Goal: Transaction & Acquisition: Purchase product/service

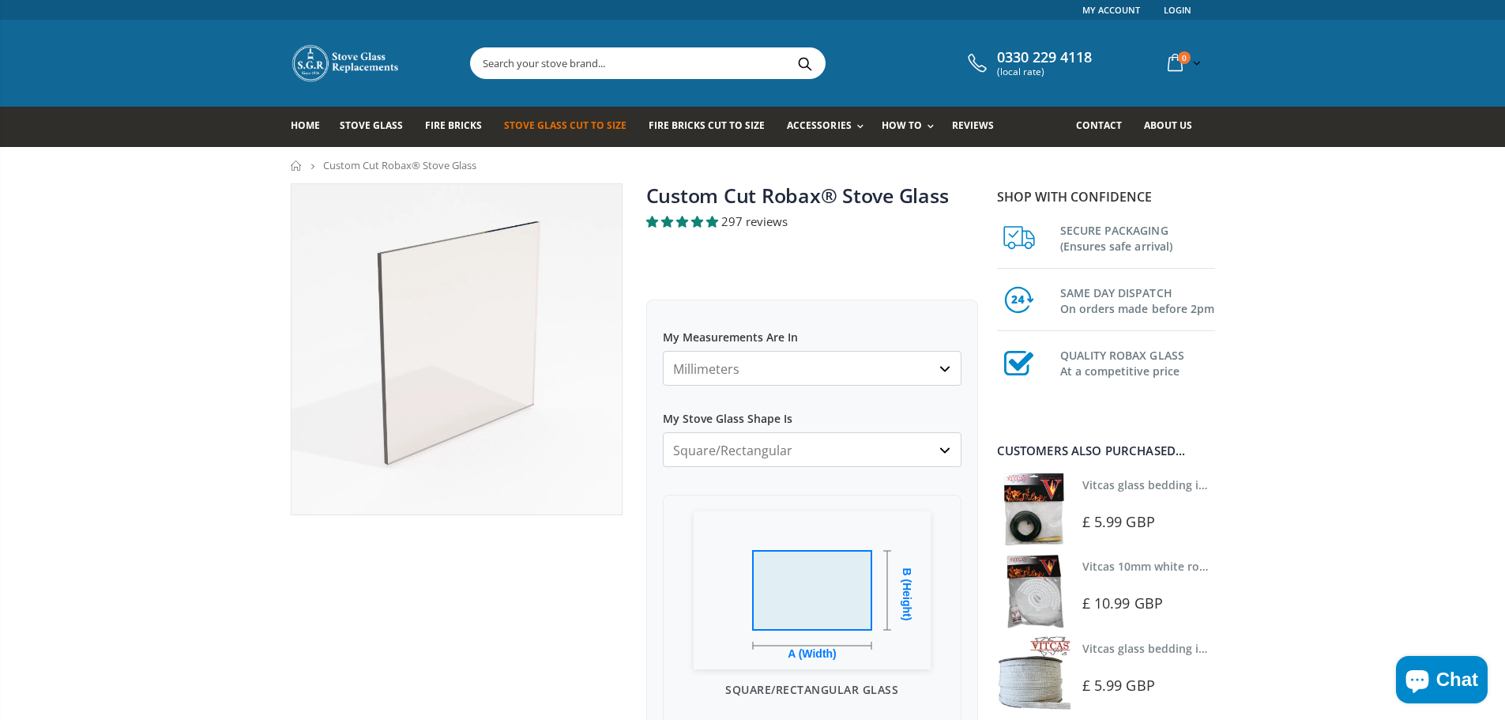
click at [777, 363] on select "Millimeters Centimeters Inches" at bounding box center [812, 368] width 299 height 35
select select "cm"
click at [663, 351] on select "Millimeters Centimeters Inches" at bounding box center [812, 368] width 299 height 35
click at [776, 454] on select "Square/Rectangular Arched Half Arch Both Top Corners Cut Single Corner Cut All …" at bounding box center [812, 449] width 299 height 35
click at [772, 454] on select "Square/Rectangular Arched Half Arch Both Top Corners Cut Single Corner Cut All …" at bounding box center [812, 449] width 299 height 35
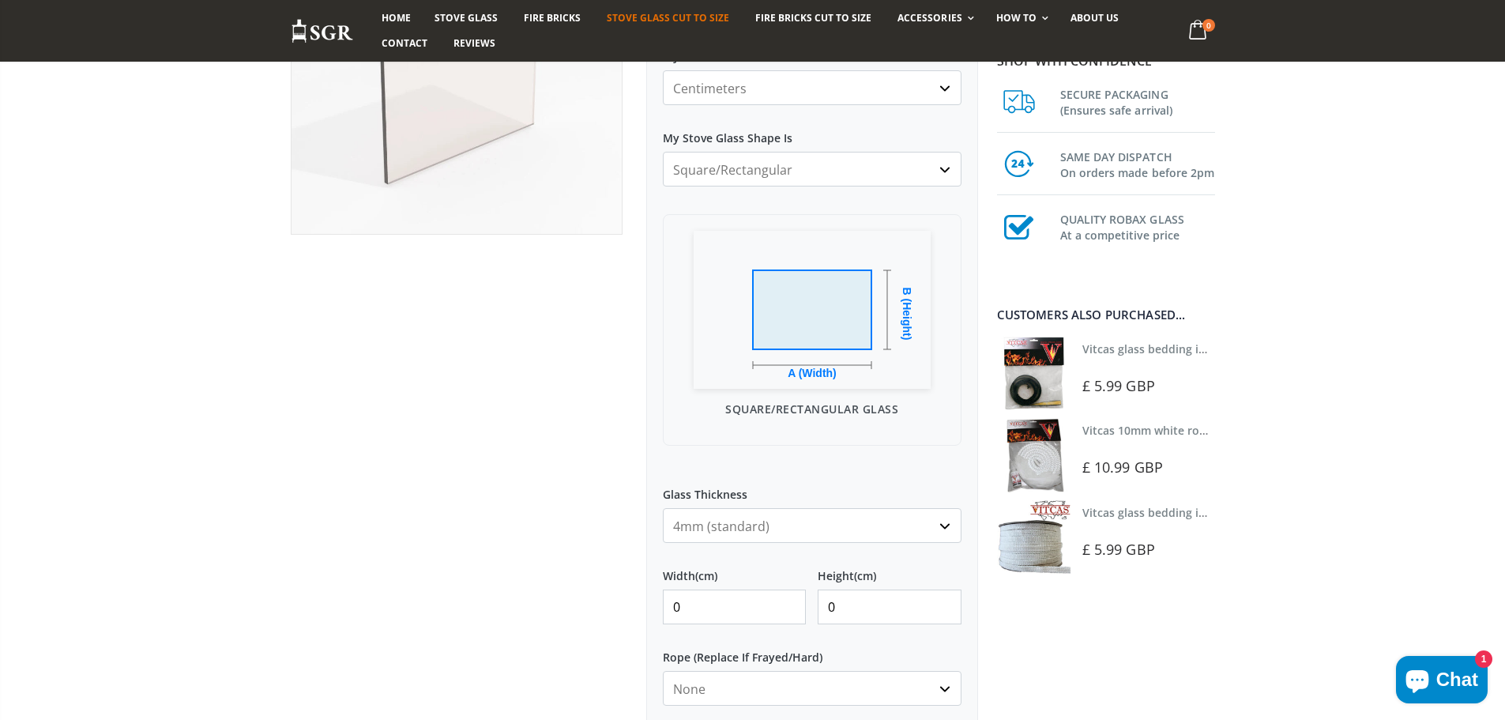
scroll to position [316, 0]
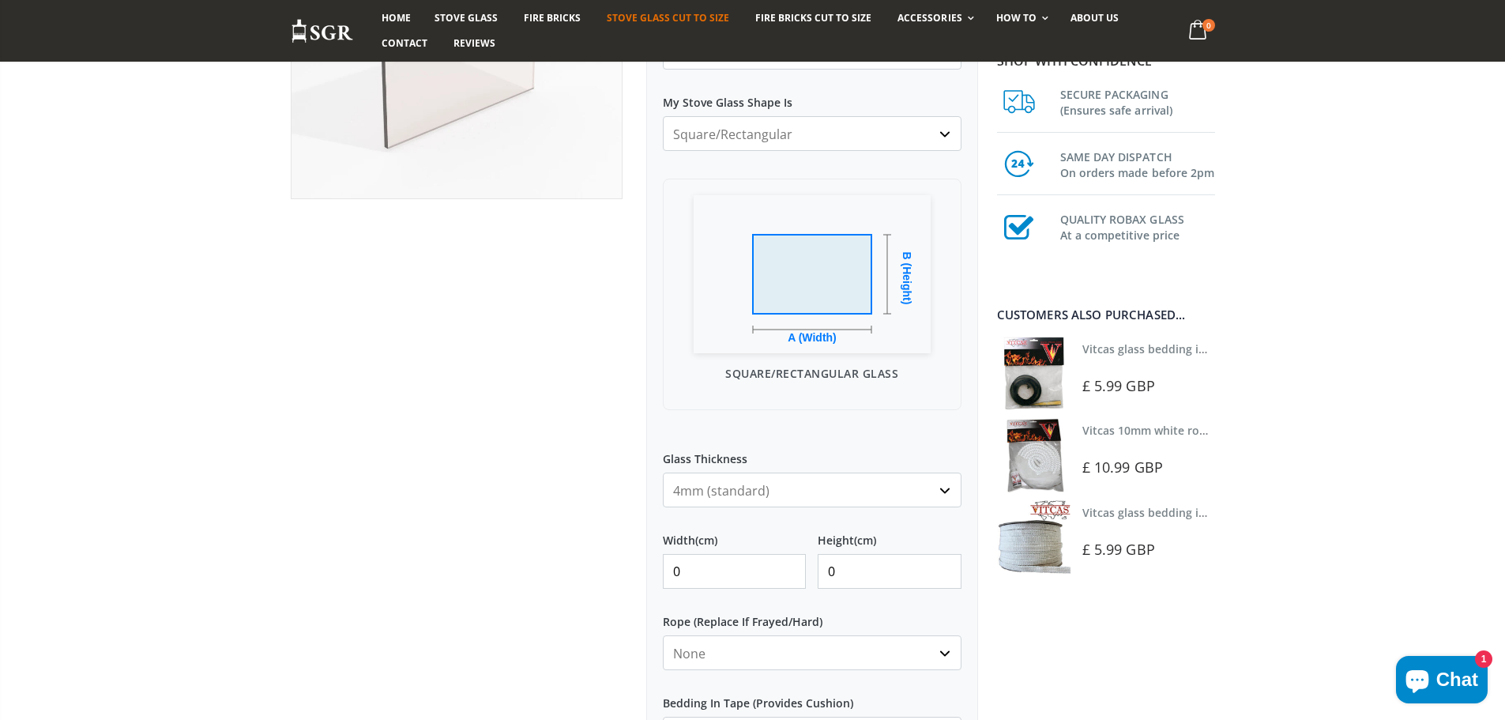
click at [800, 492] on select "4mm (standard) 5mm (gas fires with baffled flue) 3mm (For Use In Stoves With Th…" at bounding box center [812, 489] width 299 height 35
click at [822, 413] on div "My Measurements Are In Millimeters Centimeters Inches For inches, please enter …" at bounding box center [812, 464] width 332 height 962
click at [762, 574] on input "0" at bounding box center [735, 571] width 144 height 35
drag, startPoint x: 725, startPoint y: 571, endPoint x: 668, endPoint y: 572, distance: 57.7
click at [668, 572] on input "0" at bounding box center [735, 571] width 144 height 35
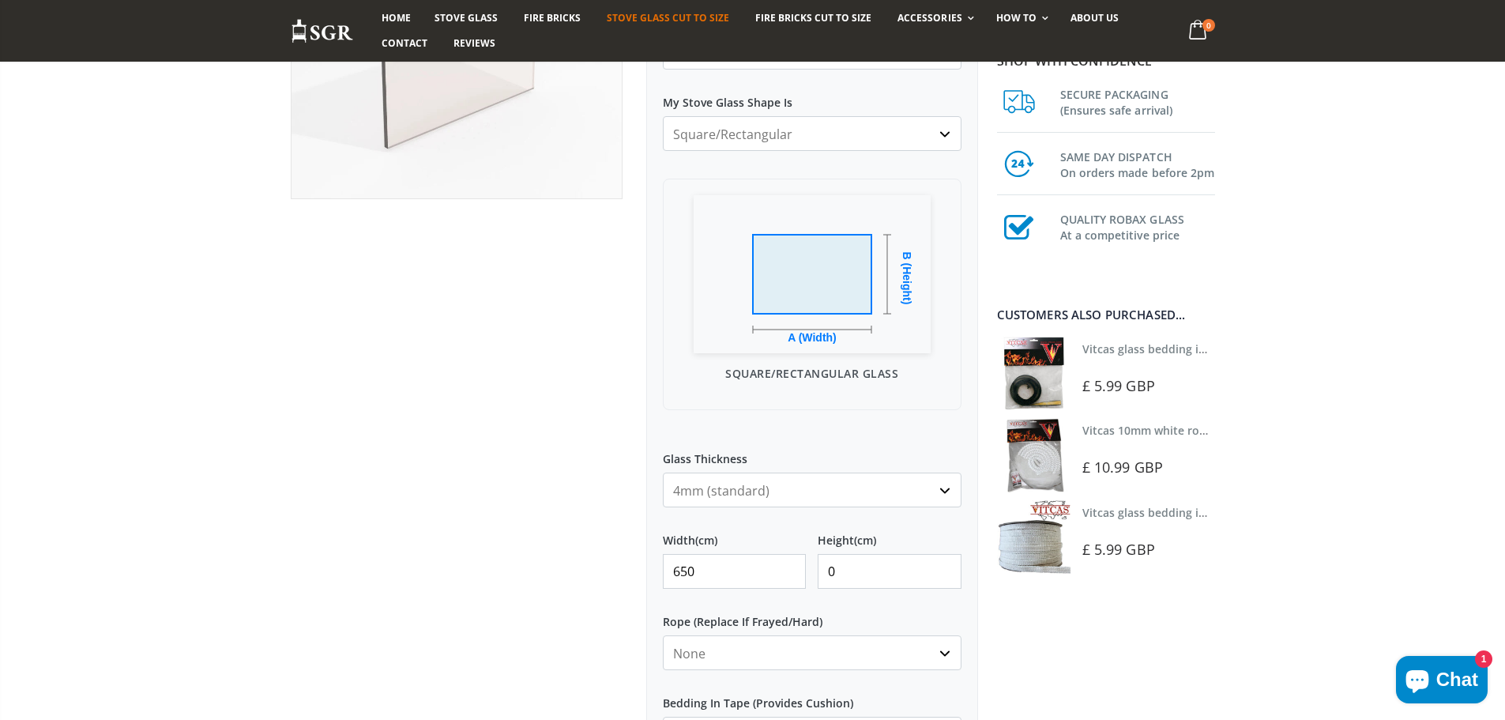
type input "650"
drag, startPoint x: 846, startPoint y: 574, endPoint x: 777, endPoint y: 576, distance: 69.5
click at [777, 576] on div "Width (cm) 650 Height (cm) 0" at bounding box center [812, 554] width 299 height 70
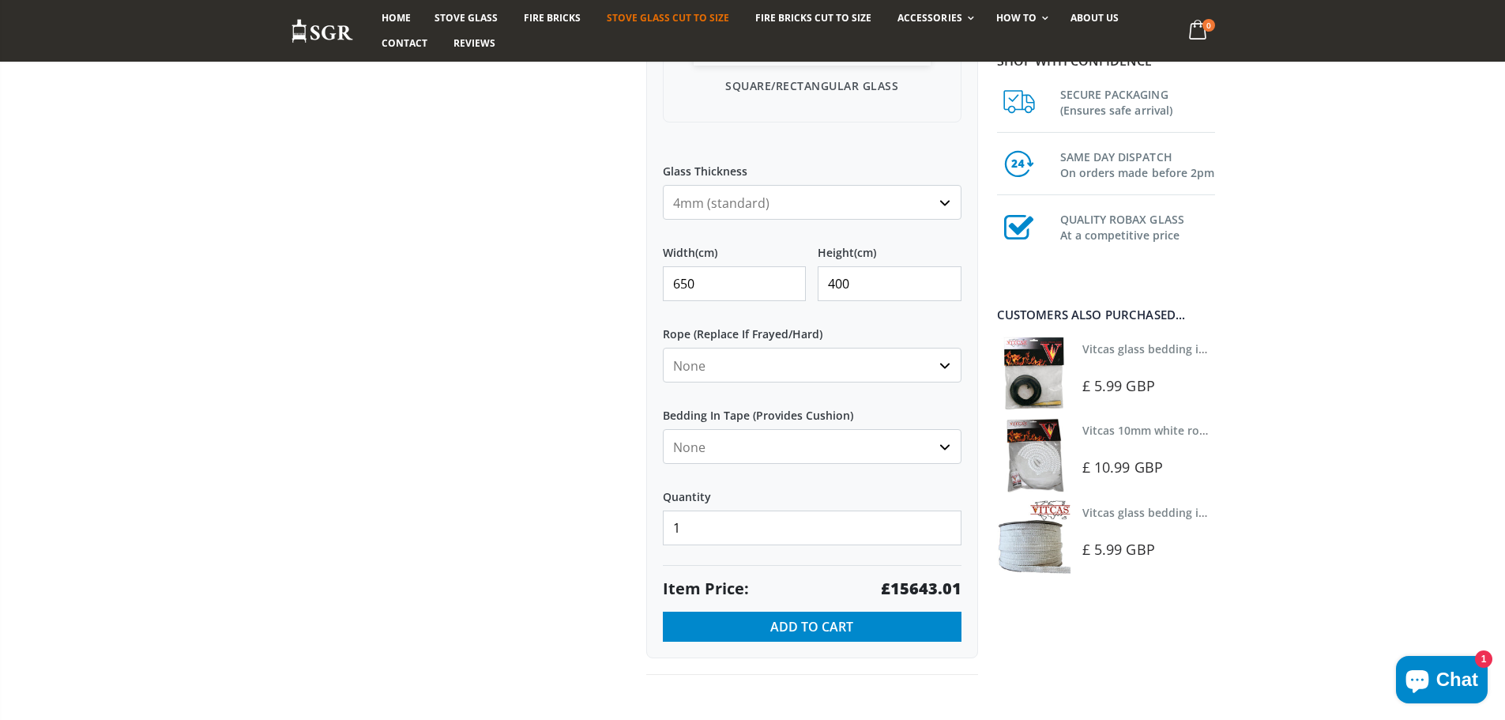
scroll to position [527, 0]
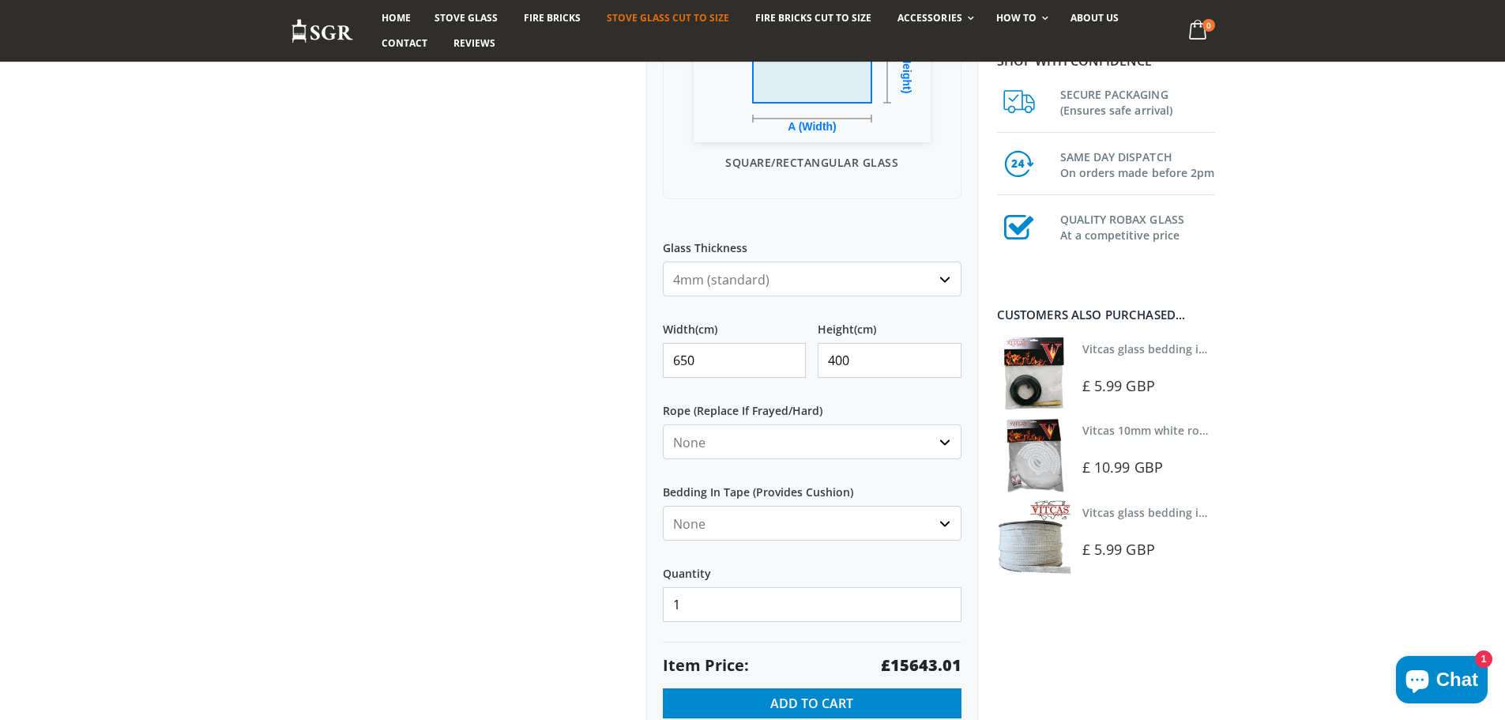
type input "400"
drag, startPoint x: 661, startPoint y: 363, endPoint x: 616, endPoint y: 374, distance: 45.6
click at [618, 371] on div "Custom Cut Robax® Stove Glass 297 reviews Pool Type Default Title Pool #1 Pool …" at bounding box center [634, 221] width 711 height 1131
type input "65"
drag, startPoint x: 775, startPoint y: 364, endPoint x: 765, endPoint y: 356, distance: 13.0
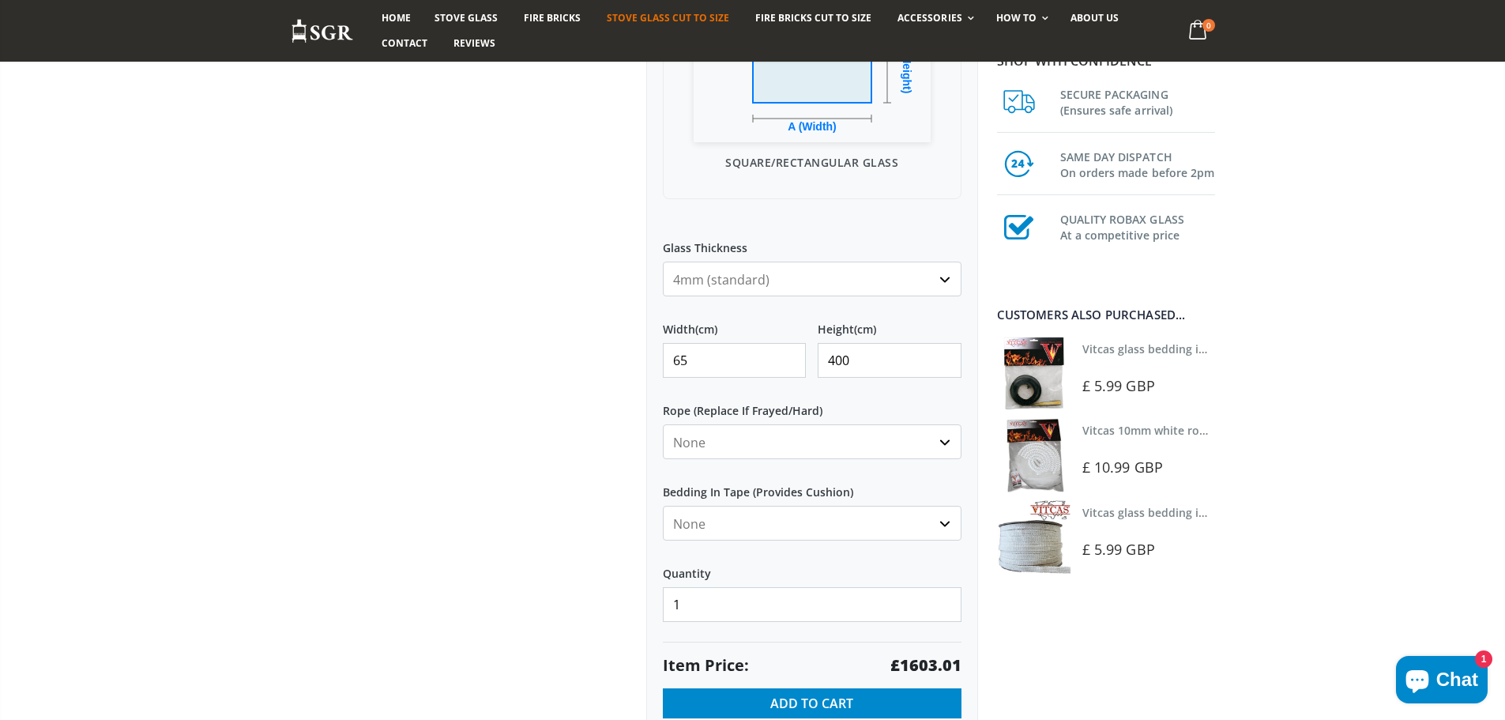
click at [765, 356] on div "Width (cm) 65 Height (cm) 400" at bounding box center [812, 343] width 299 height 70
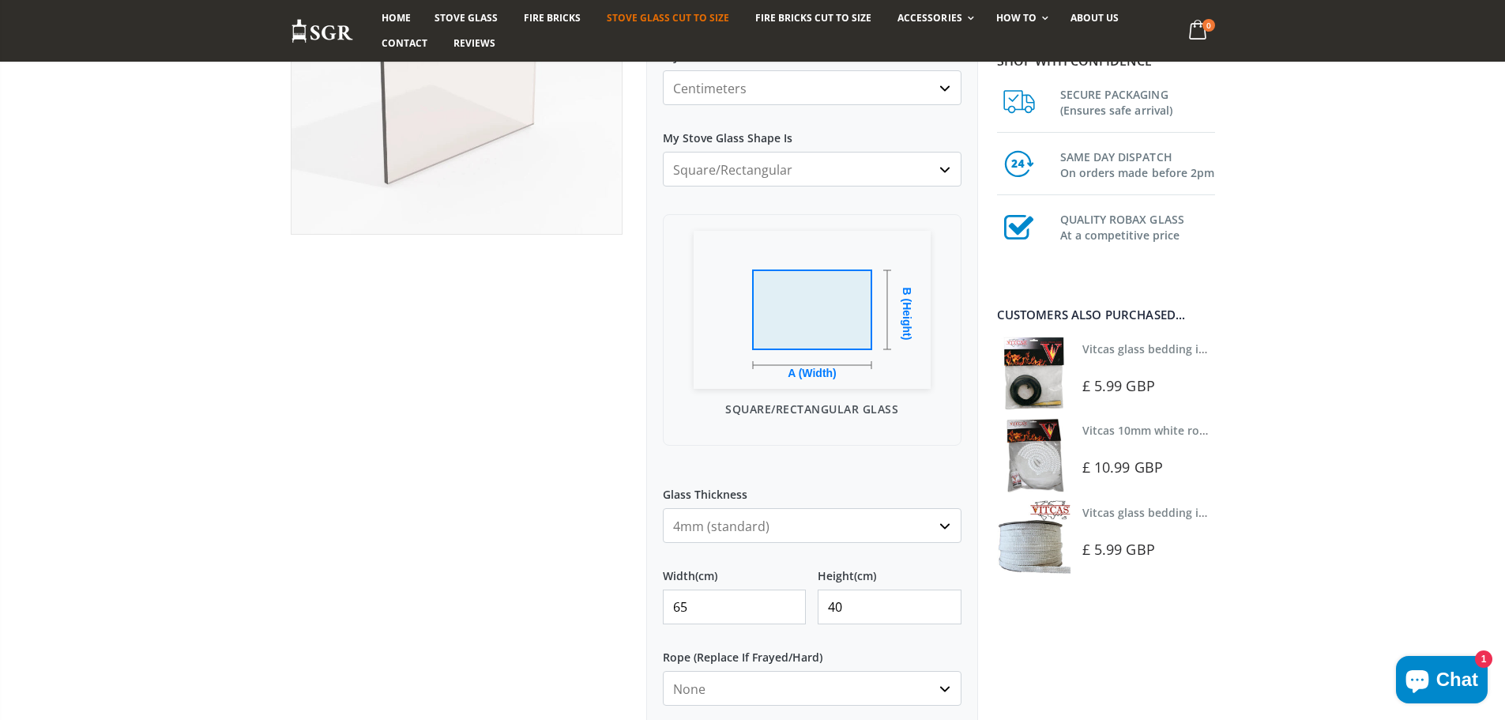
scroll to position [316, 0]
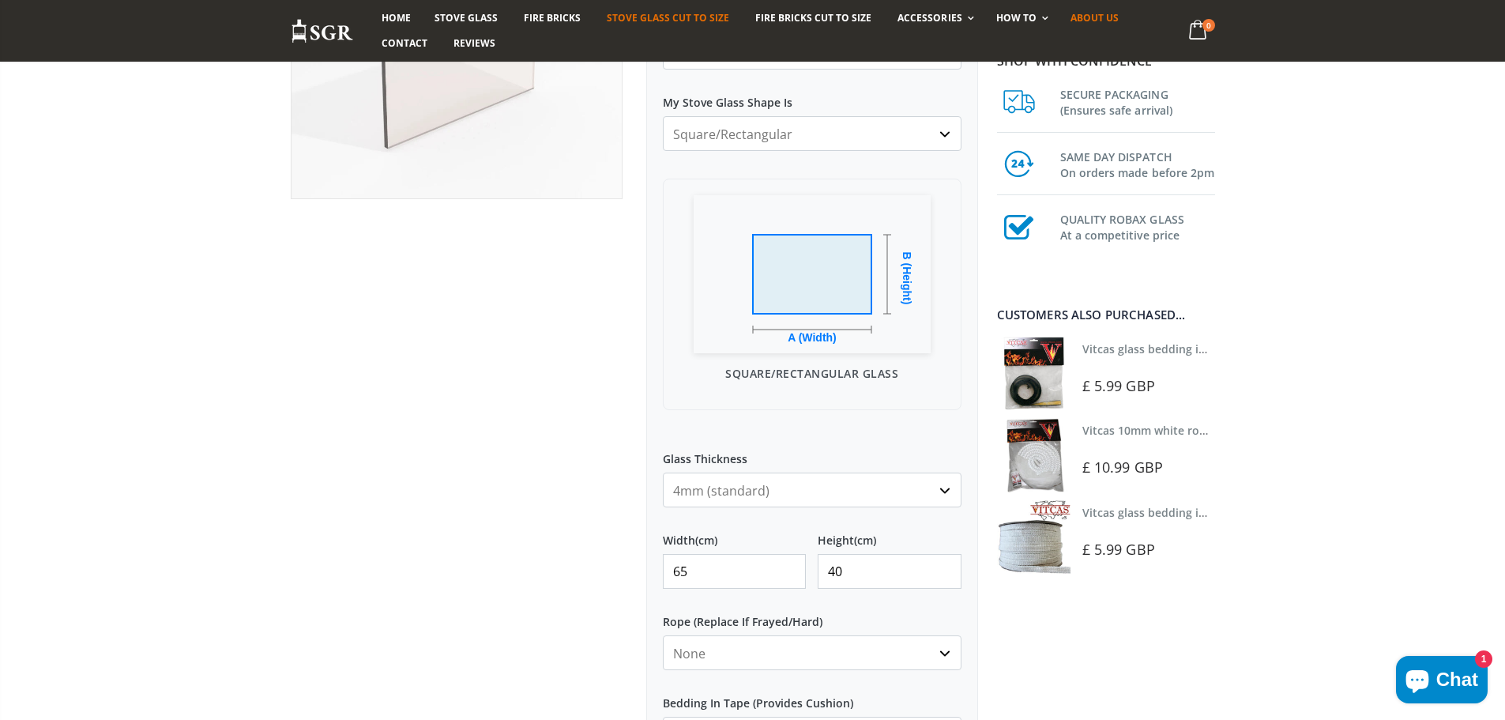
type input "40"
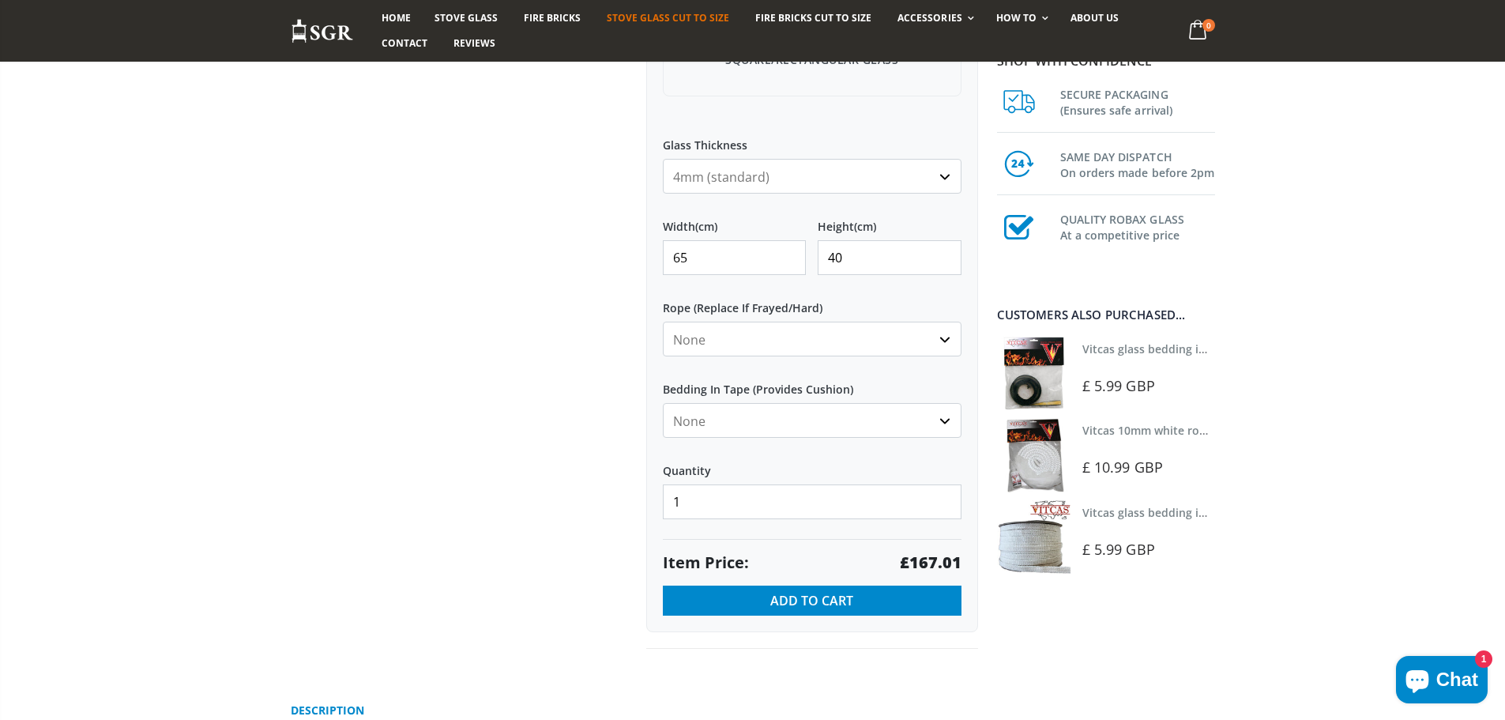
scroll to position [632, 0]
click at [864, 600] on button "Add to Cart" at bounding box center [812, 598] width 299 height 30
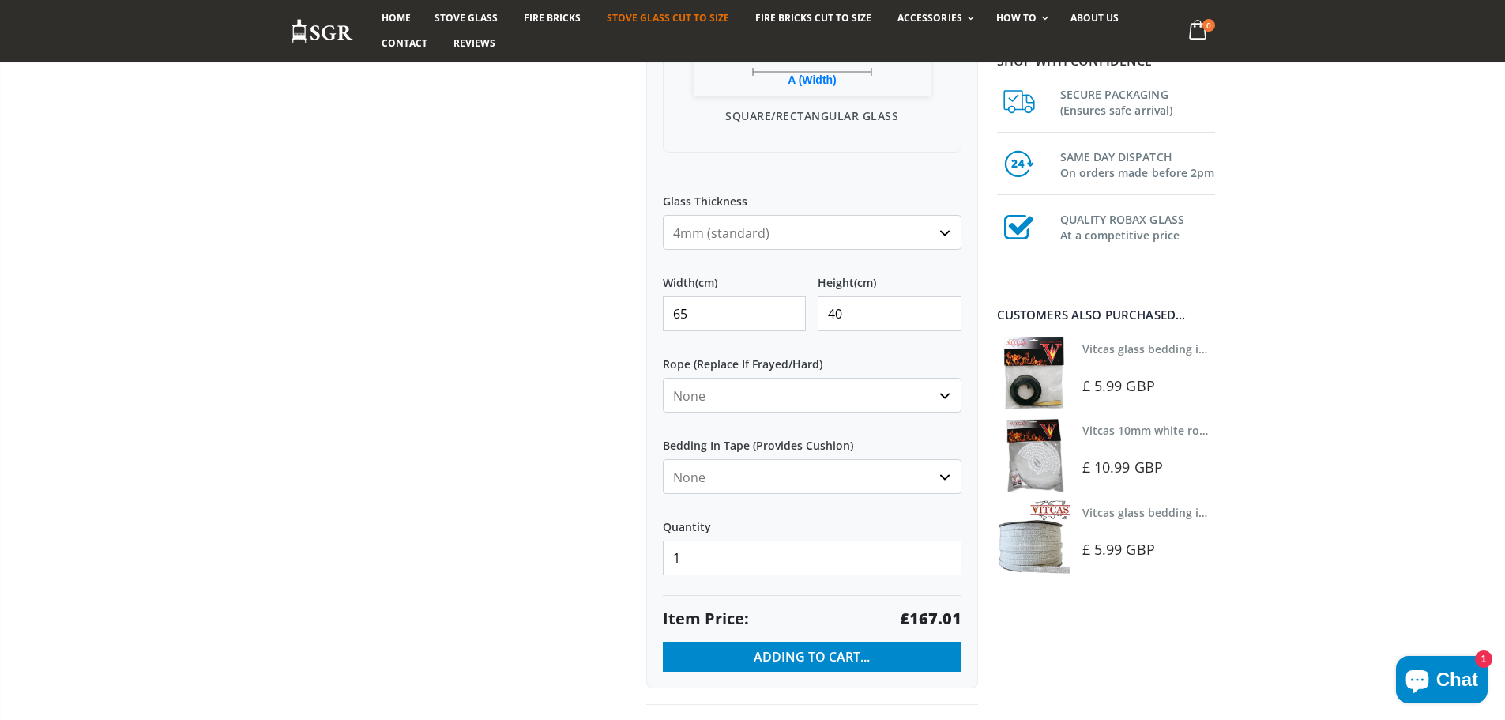
scroll to position [843, 0]
